Goal: Find specific page/section: Find specific page/section

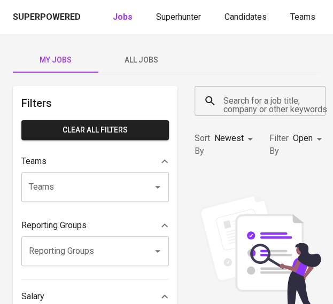
click at [176, 25] on div "Superpowered Jobs Superhunter Candidates Teams GlintsGPT NEW F" at bounding box center [166, 17] width 333 height 34
click at [179, 17] on span "Superhunter" at bounding box center [178, 17] width 45 height 10
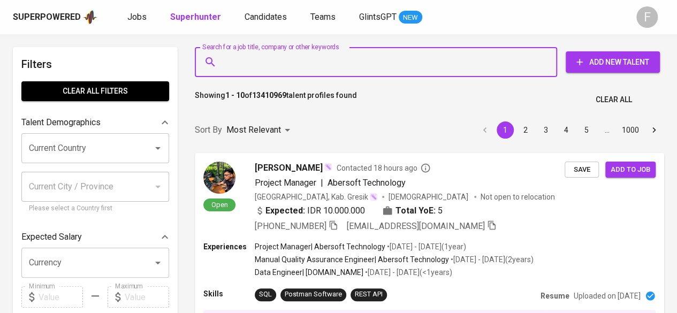
click at [288, 56] on input "Search for a job title, company or other keywords" at bounding box center [378, 62] width 315 height 20
paste input "[PERSON_NAME] Afghani"
type input "[PERSON_NAME] Afghani"
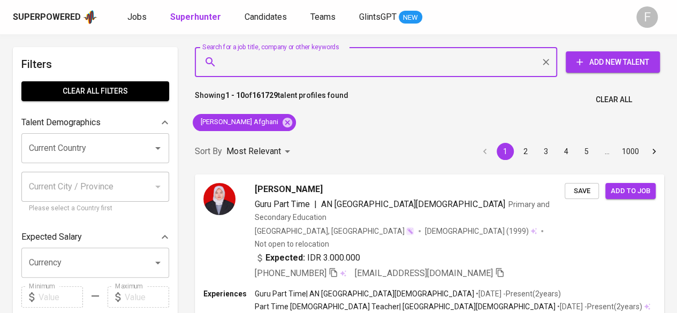
paste input "[PERSON_NAME][GEOGRAPHIC_DATA]"
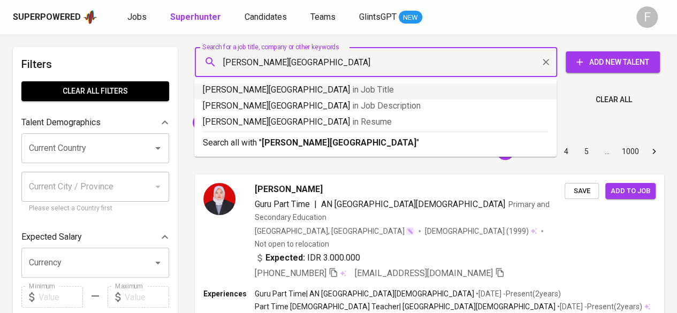
type input "[PERSON_NAME][GEOGRAPHIC_DATA]"
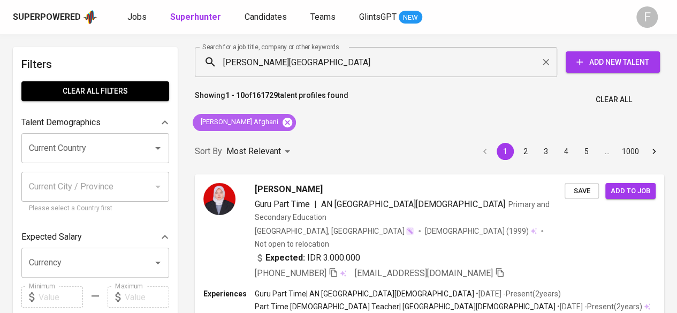
click at [290, 121] on icon at bounding box center [287, 123] width 12 height 12
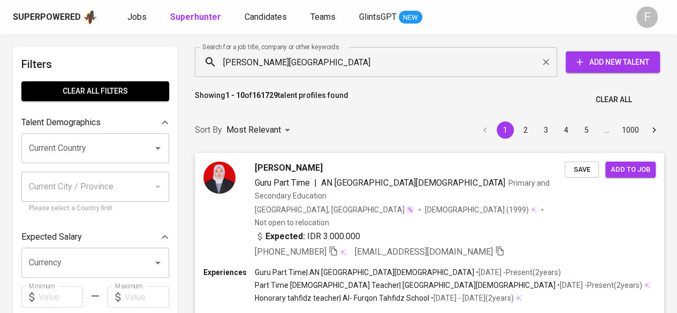
click at [315, 68] on input "[PERSON_NAME][GEOGRAPHIC_DATA]" at bounding box center [378, 62] width 315 height 20
click at [333, 68] on input "[PERSON_NAME][GEOGRAPHIC_DATA]" at bounding box center [378, 62] width 315 height 20
click at [333, 66] on input "[PERSON_NAME][GEOGRAPHIC_DATA]" at bounding box center [378, 62] width 315 height 20
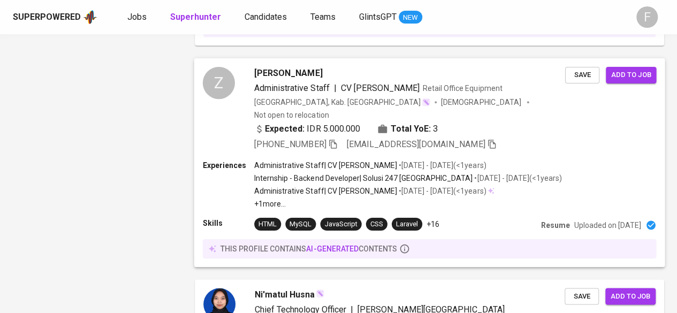
scroll to position [1177, 0]
